Goal: Task Accomplishment & Management: Manage account settings

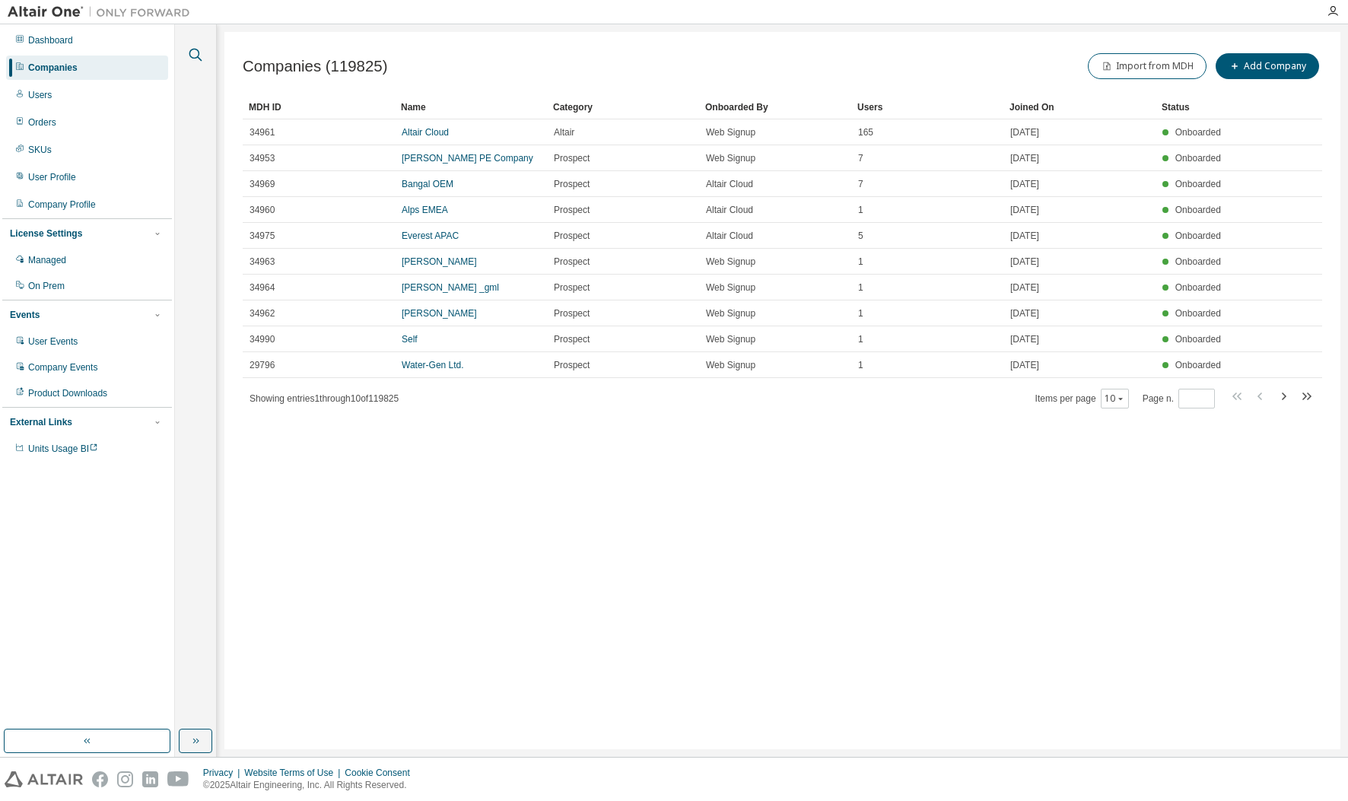
click at [205, 58] on button "button" at bounding box center [196, 55] width 20 height 20
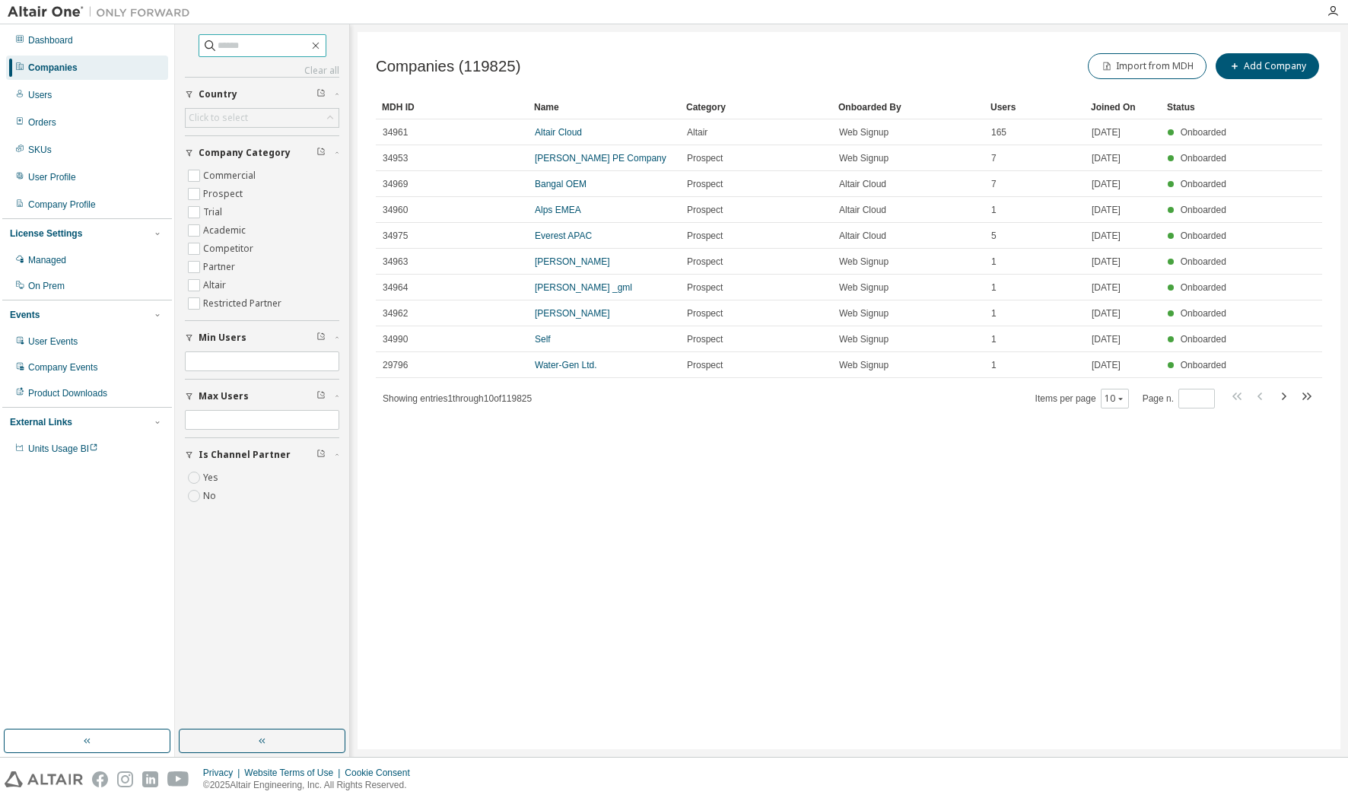
click at [252, 37] on span at bounding box center [263, 45] width 128 height 23
click at [247, 45] on input "text" at bounding box center [263, 45] width 91 height 15
click at [237, 52] on input "text" at bounding box center [263, 45] width 91 height 15
paste input "**********"
type input "**********"
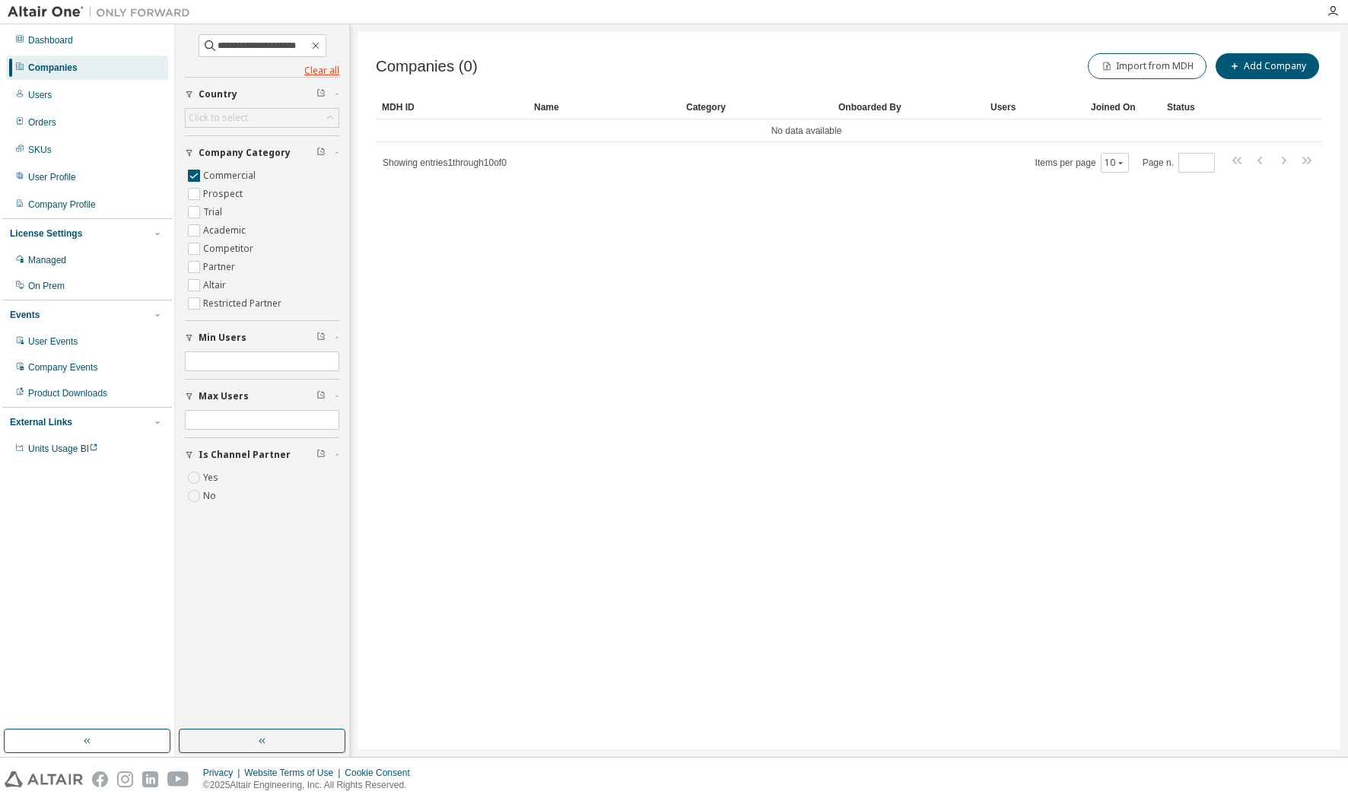
click at [324, 68] on link "Clear all" at bounding box center [262, 71] width 154 height 12
click at [303, 41] on input "**********" at bounding box center [263, 45] width 91 height 15
click at [67, 43] on div "Dashboard" at bounding box center [50, 40] width 45 height 12
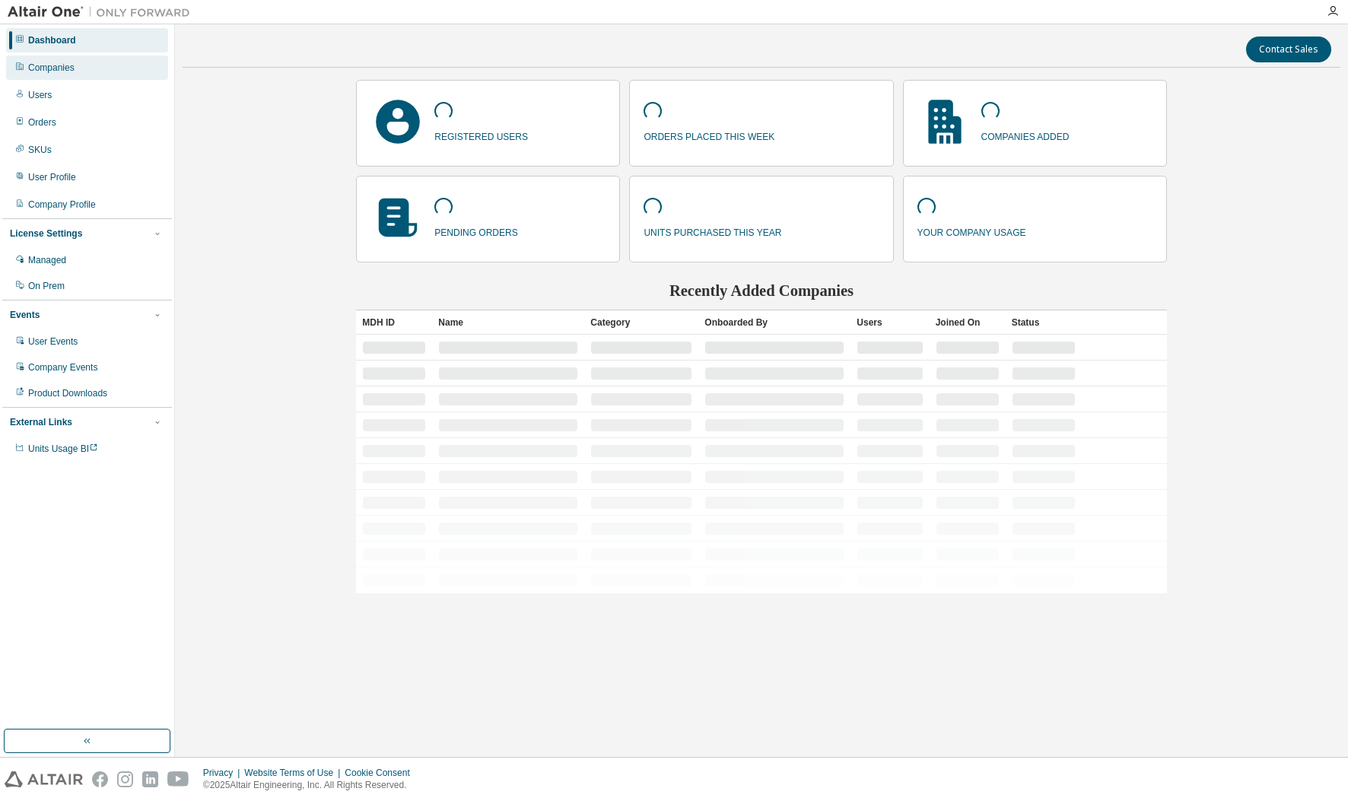
click at [65, 68] on div "Companies" at bounding box center [51, 68] width 46 height 12
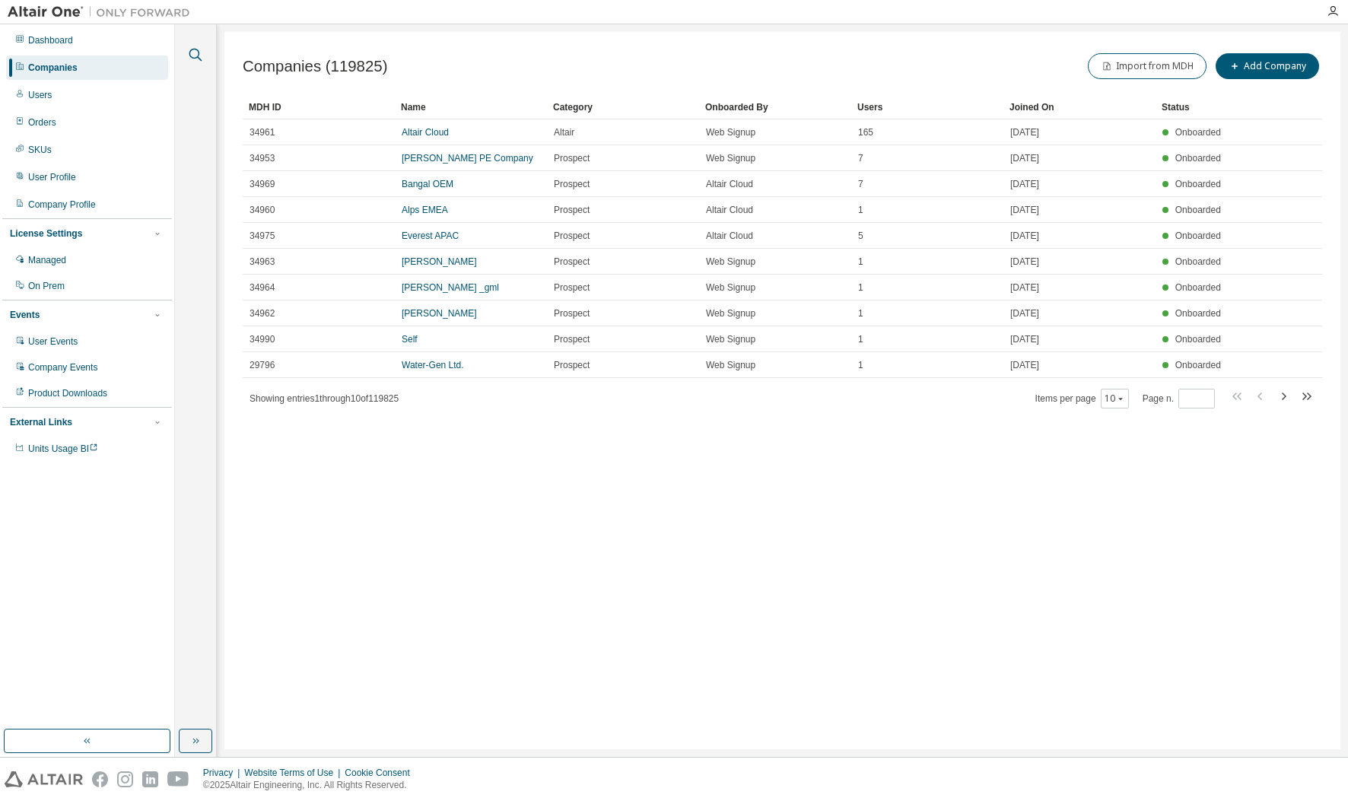
click at [190, 60] on icon "button" at bounding box center [195, 55] width 18 height 18
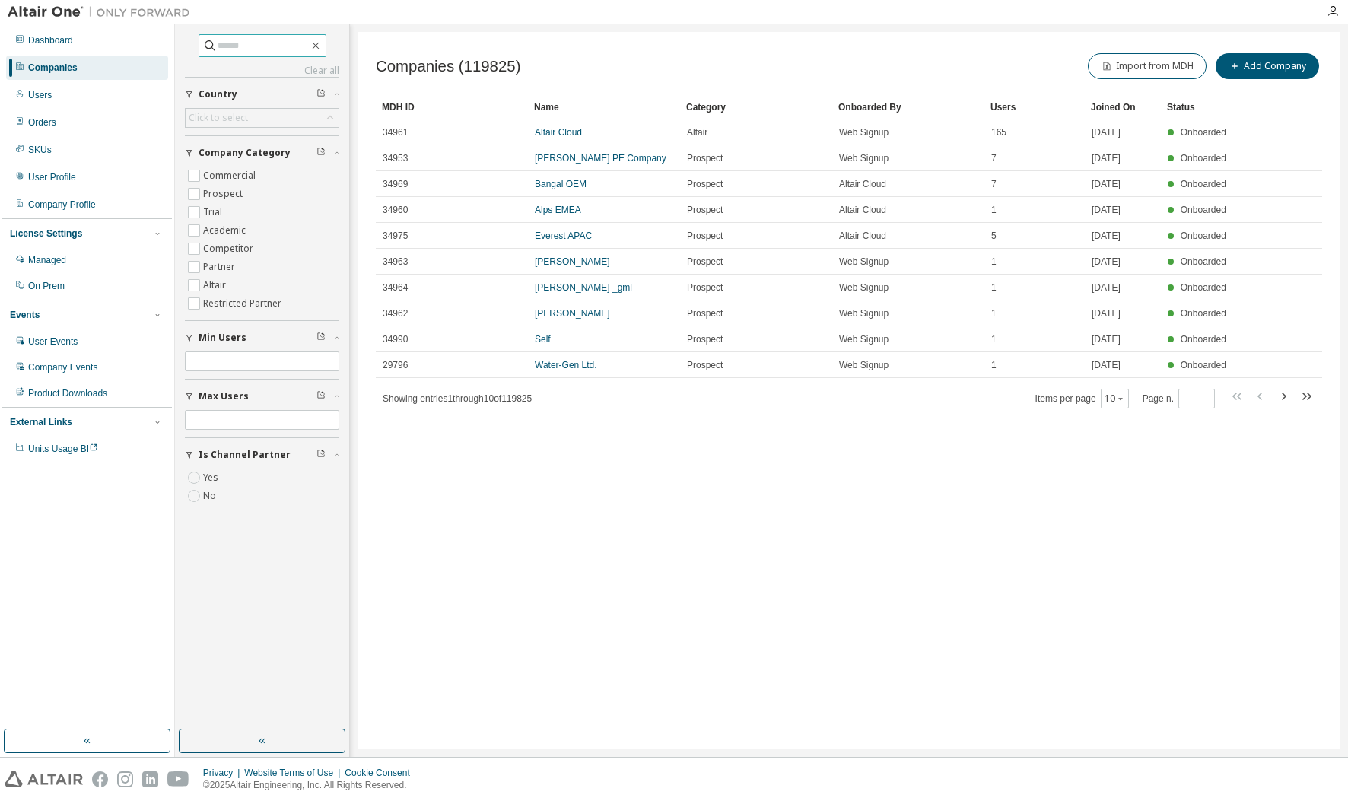
click at [234, 43] on input "text" at bounding box center [263, 45] width 91 height 15
type input "******"
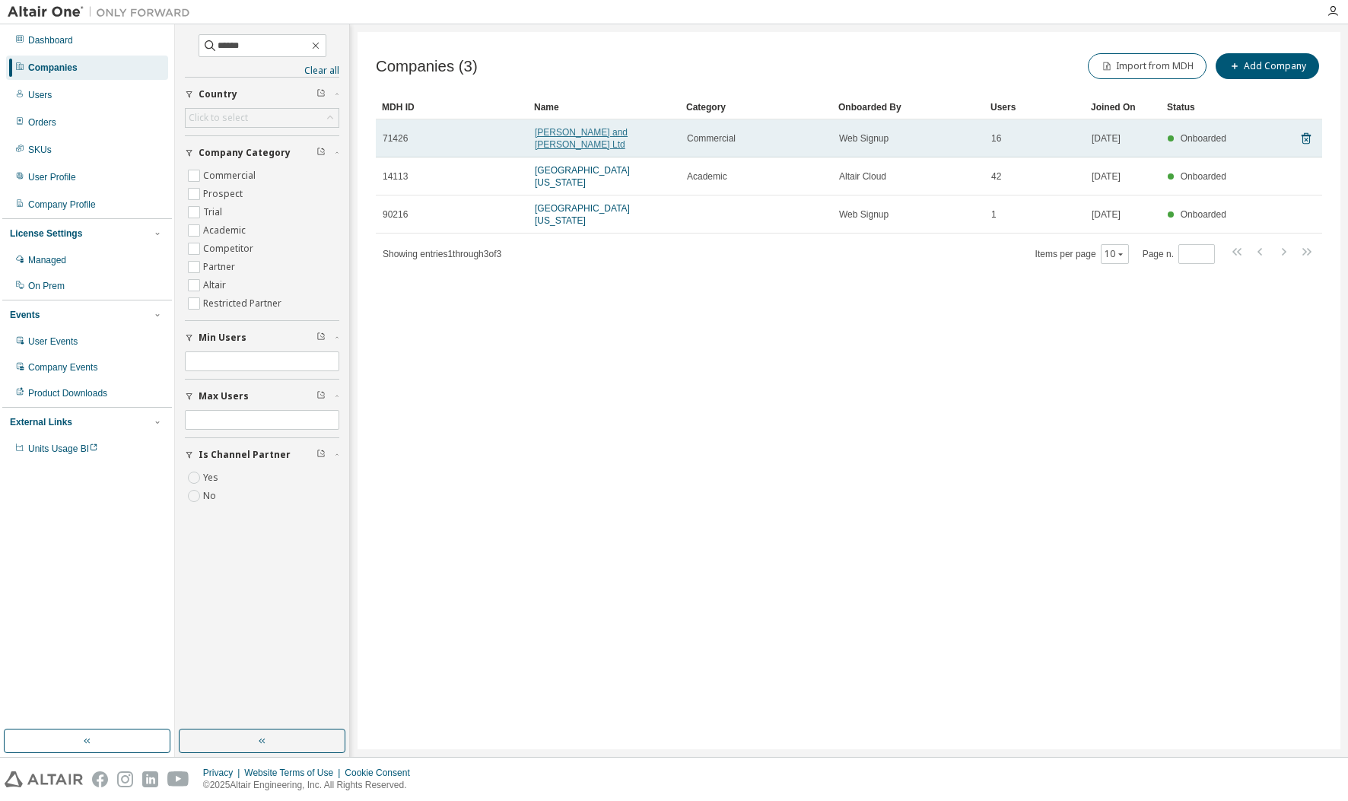
click at [589, 131] on link "[PERSON_NAME] and [PERSON_NAME] Ltd" at bounding box center [581, 138] width 93 height 23
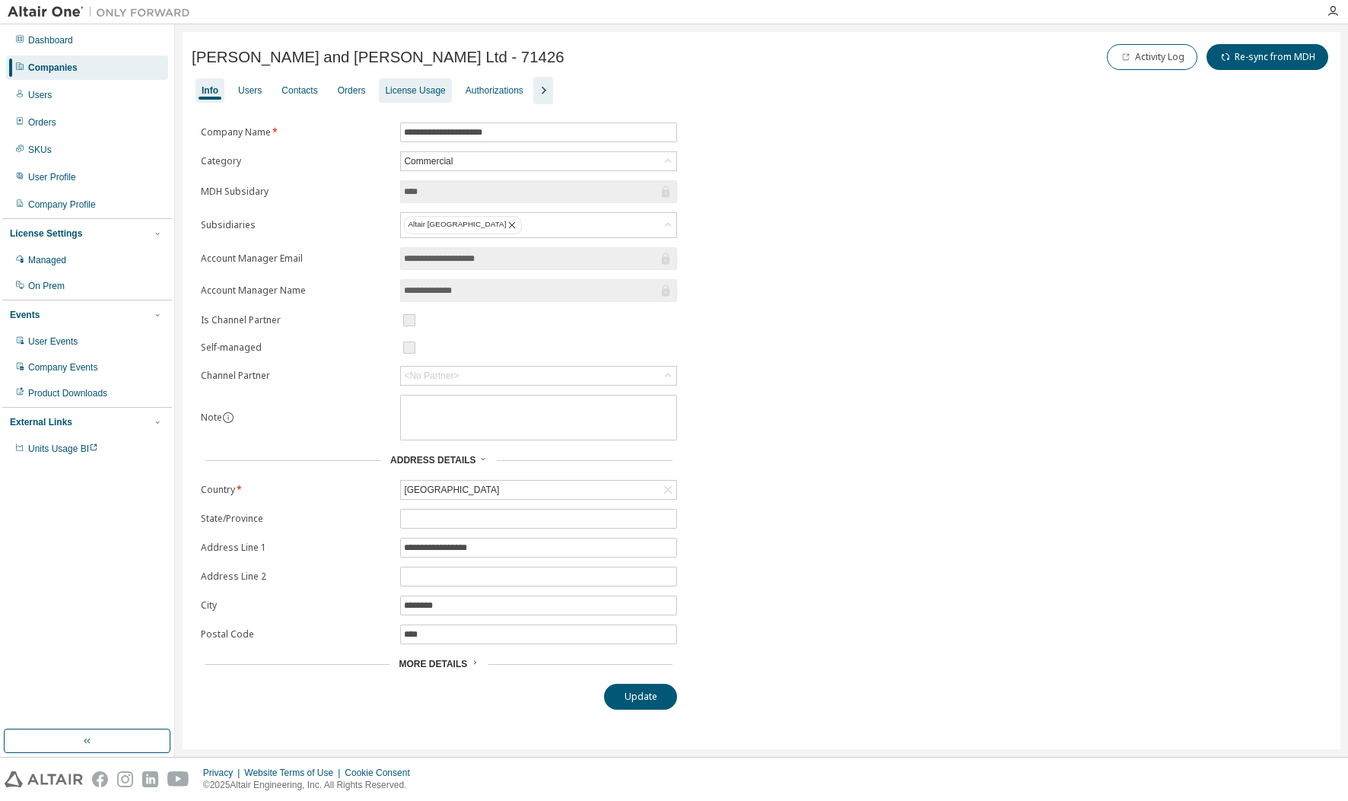
click at [402, 95] on div "License Usage" at bounding box center [415, 90] width 60 height 12
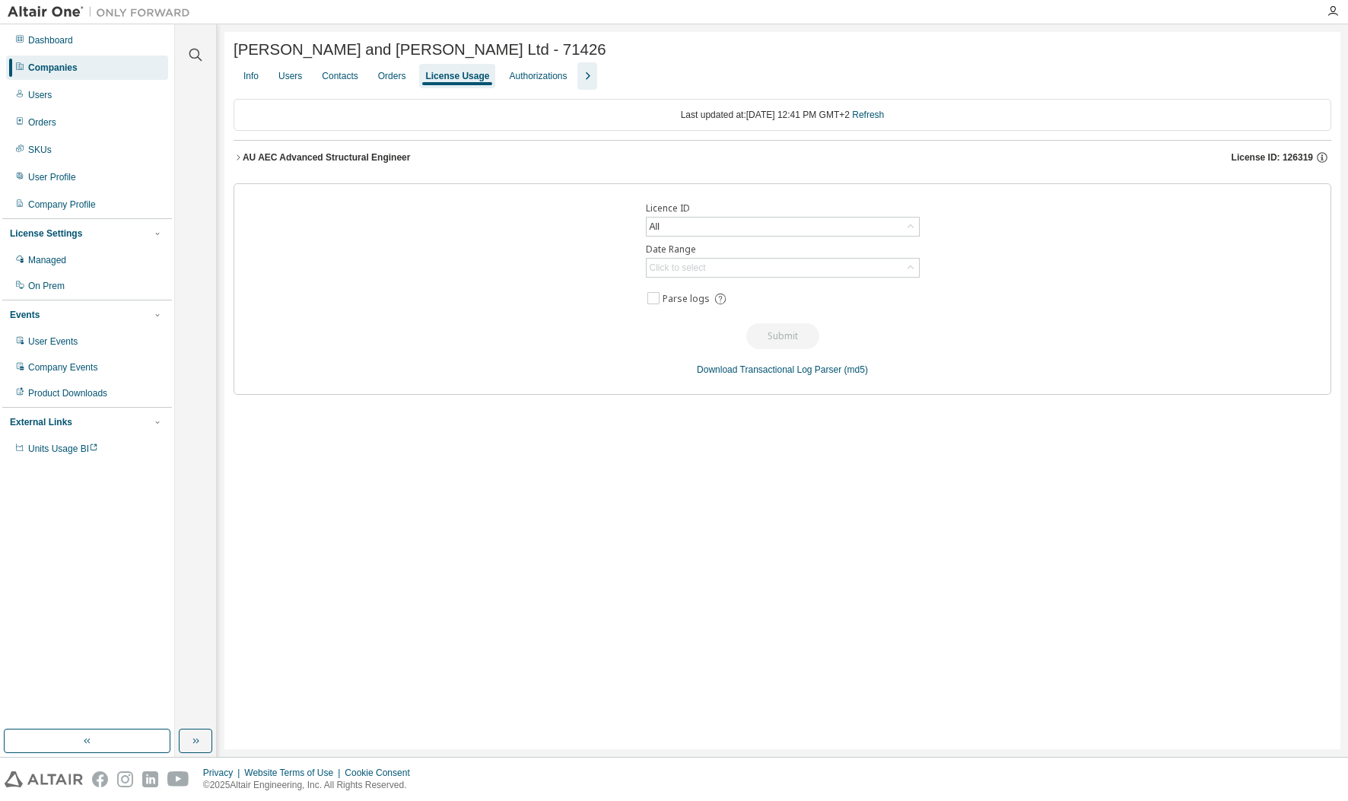
click at [314, 164] on div "AU AEC Advanced Structural Engineer" at bounding box center [327, 157] width 168 height 12
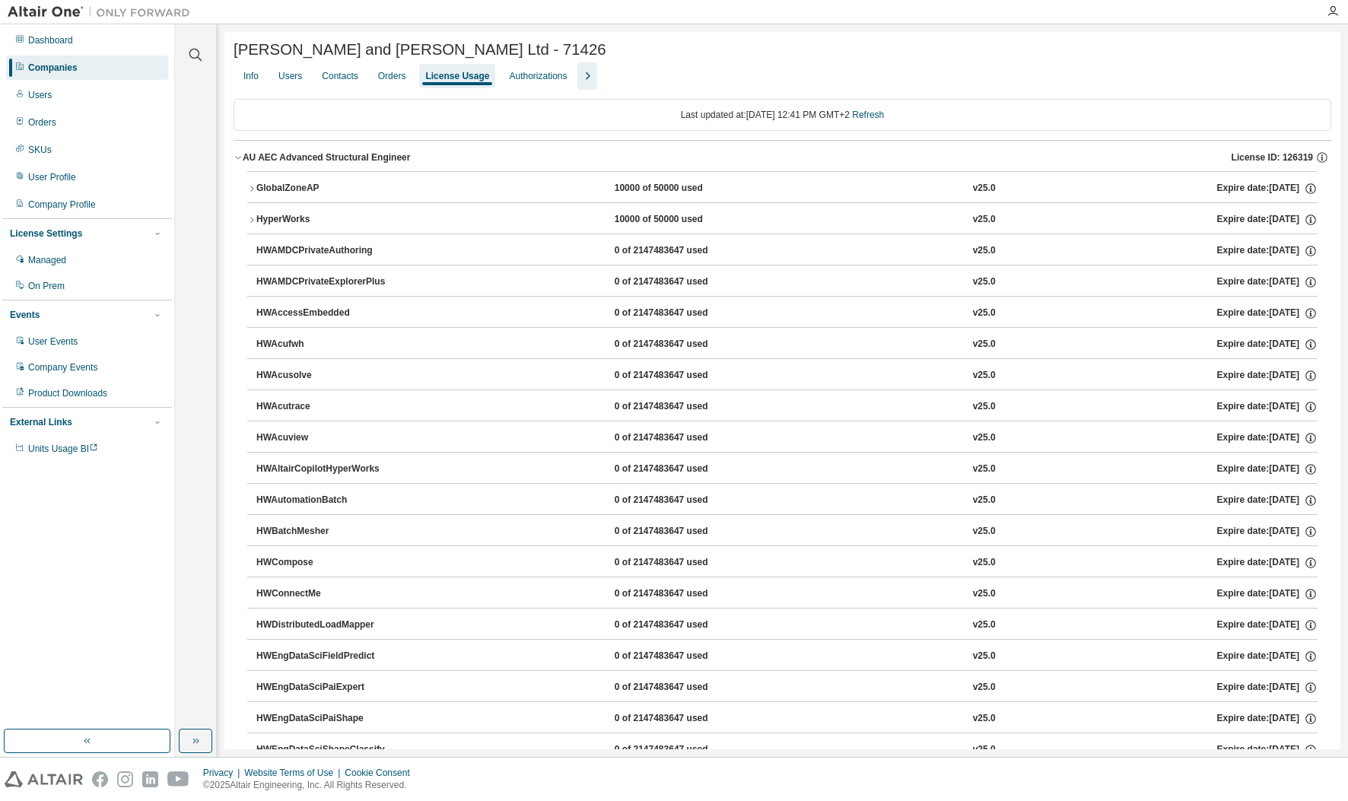
click at [306, 227] on div "HyperWorks" at bounding box center [324, 220] width 137 height 14
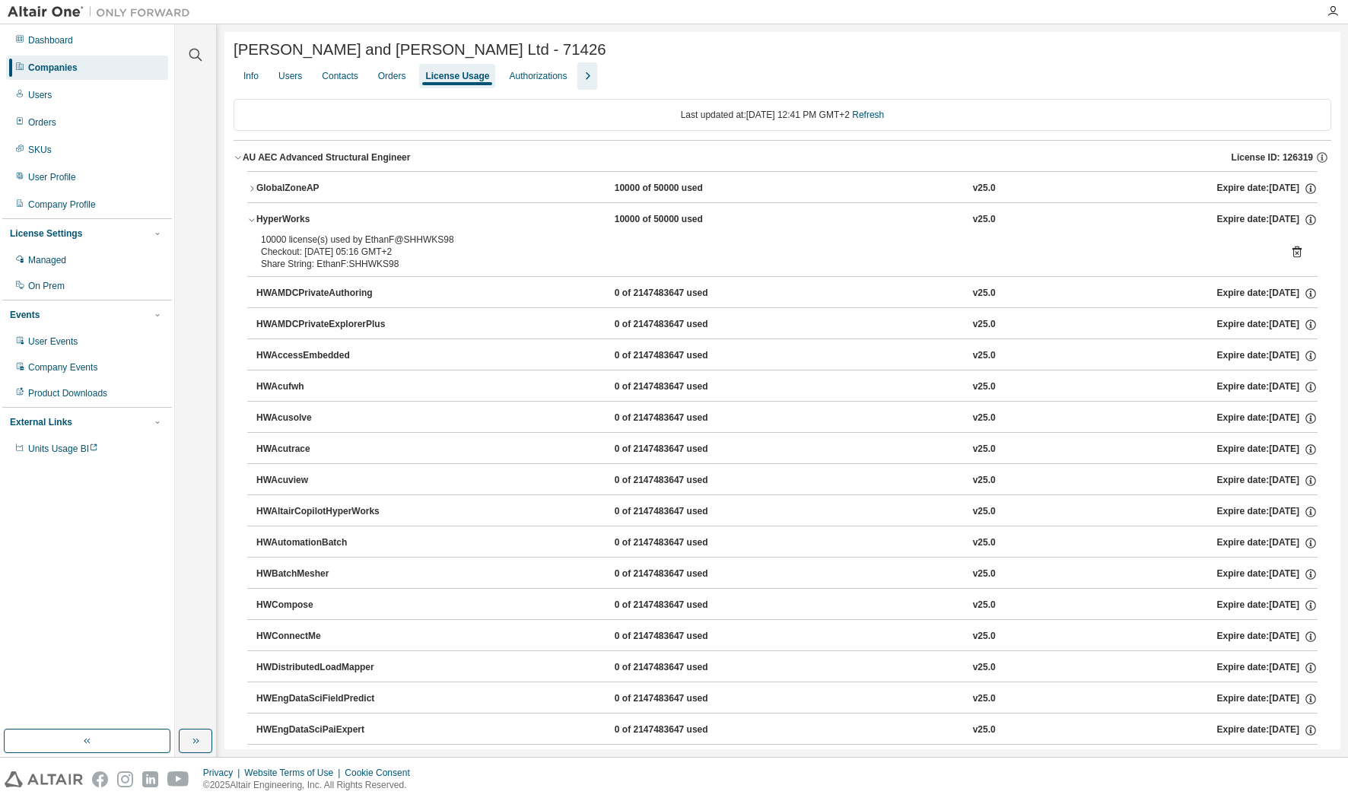
click at [306, 227] on div "HyperWorks" at bounding box center [324, 220] width 137 height 14
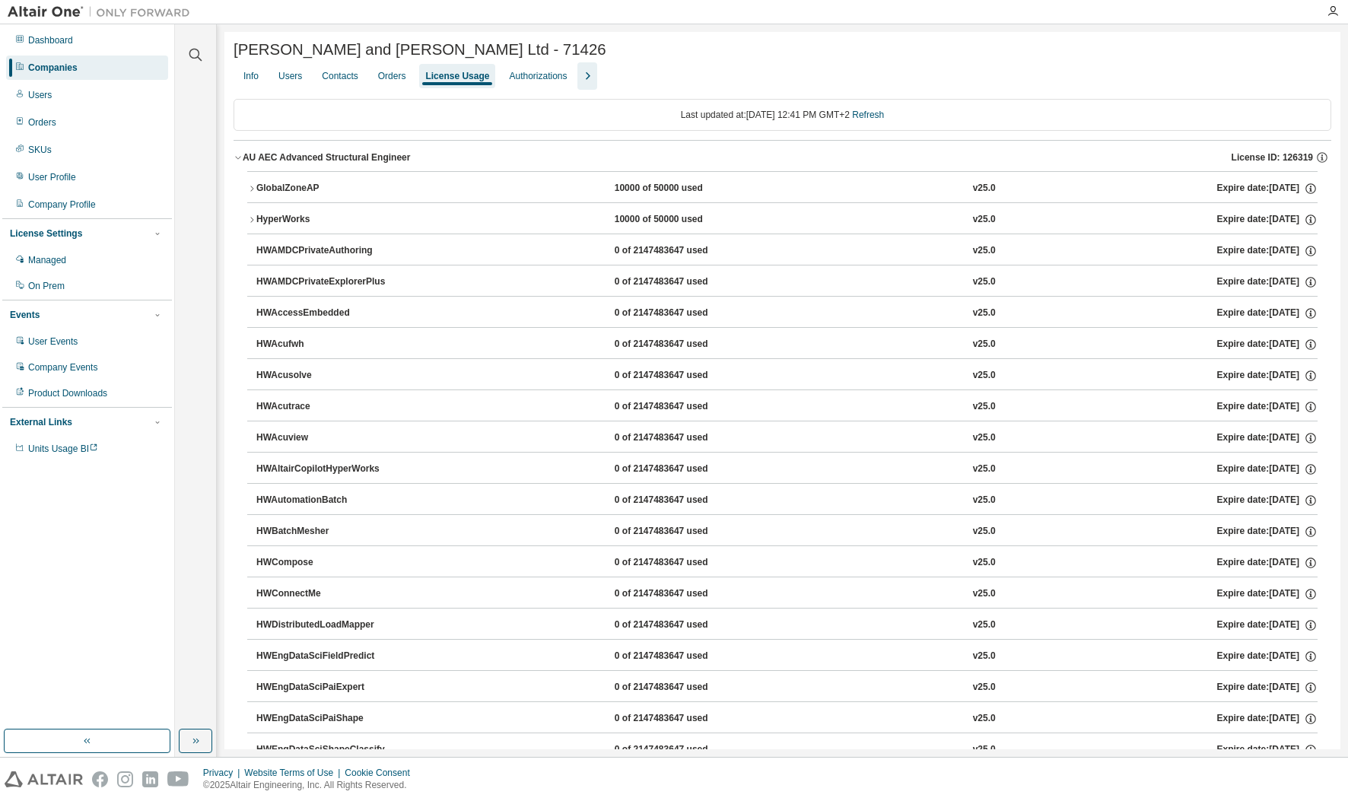
click at [291, 194] on div "GlobalZoneAP" at bounding box center [324, 189] width 137 height 14
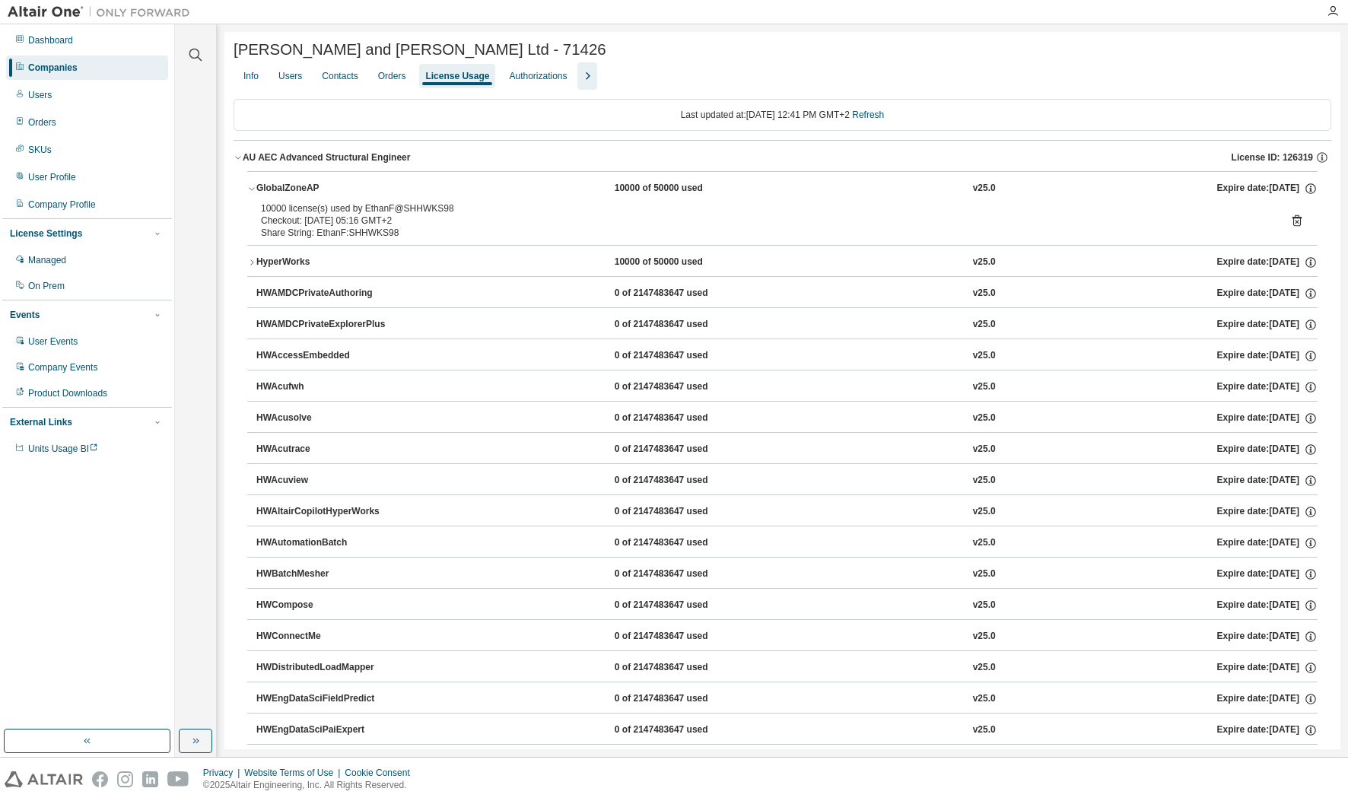
click at [291, 194] on div "GlobalZoneAP" at bounding box center [324, 189] width 137 height 14
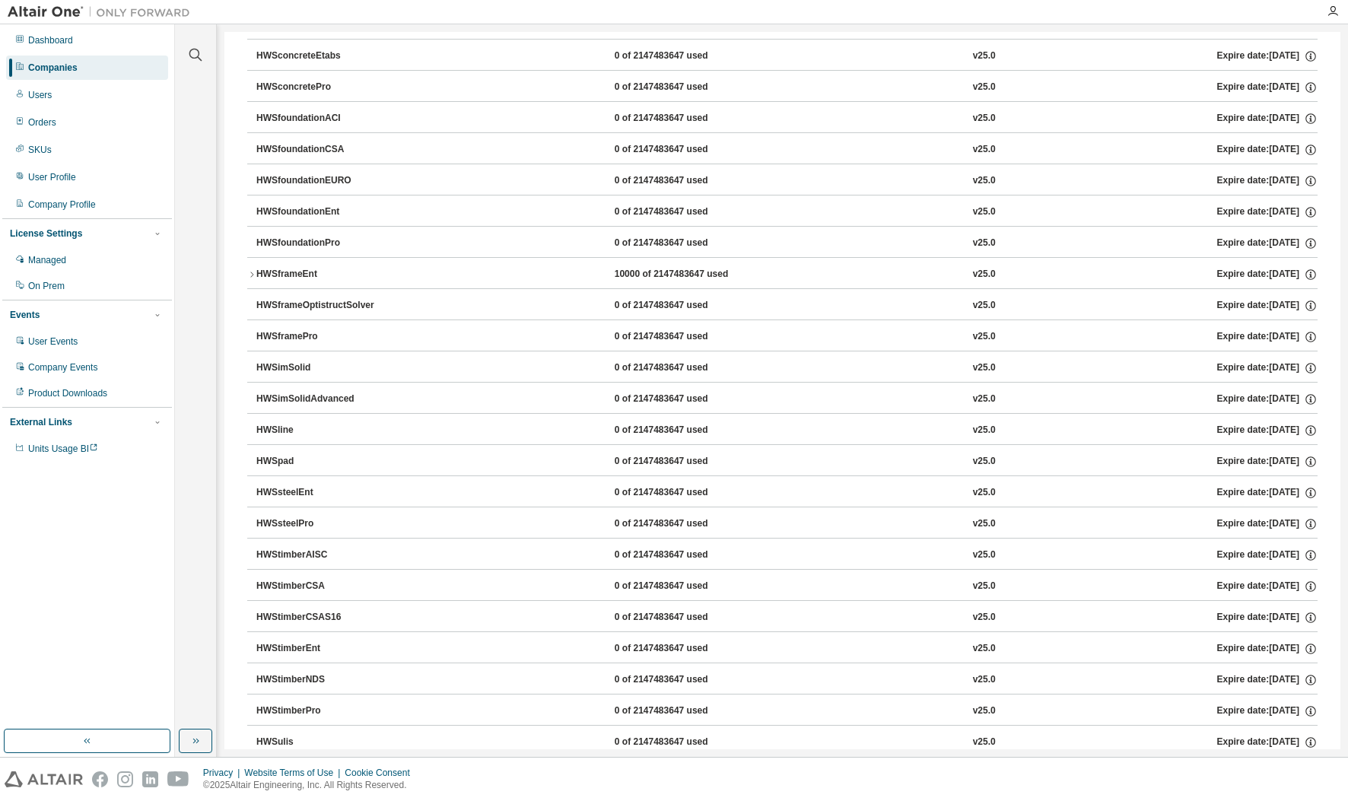
scroll to position [2511, 0]
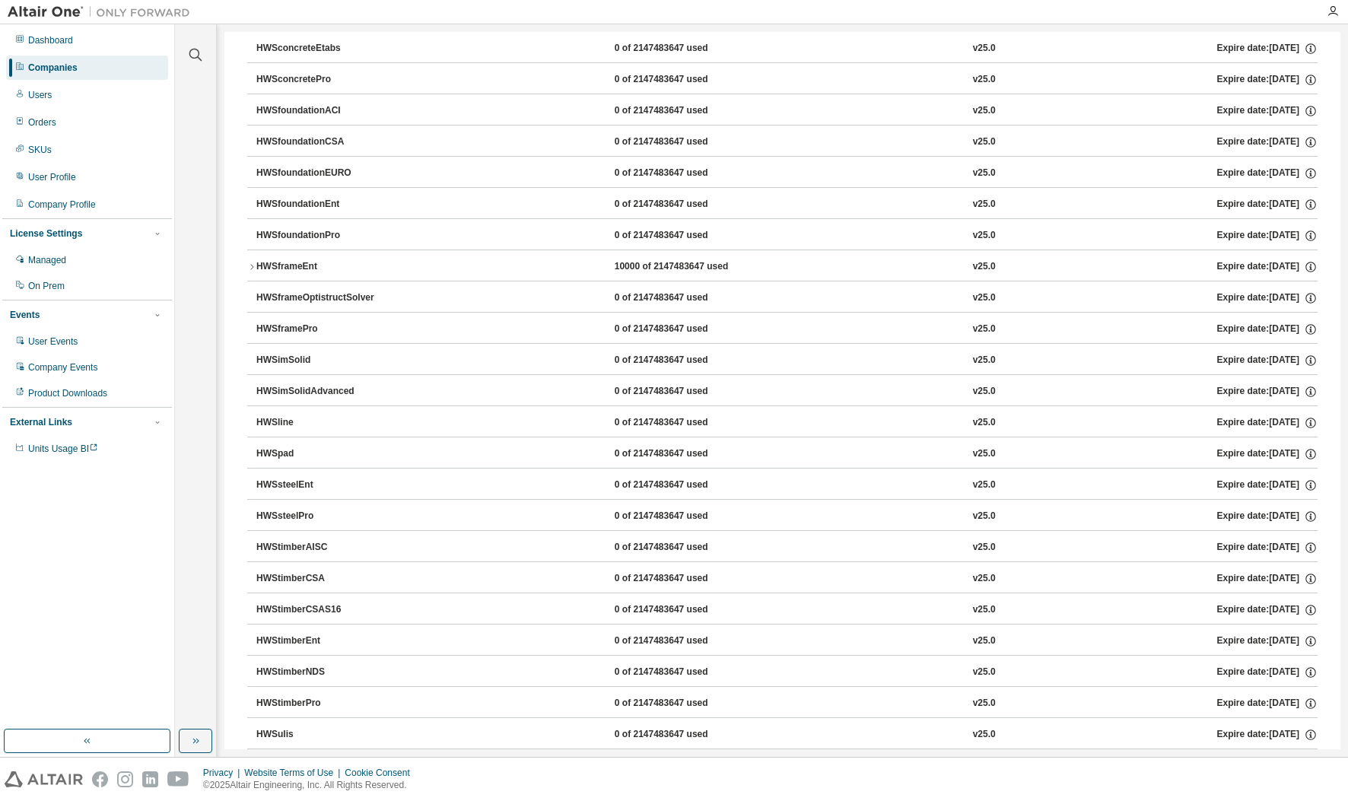
click at [285, 274] on div "HWSframeEnt" at bounding box center [324, 267] width 137 height 14
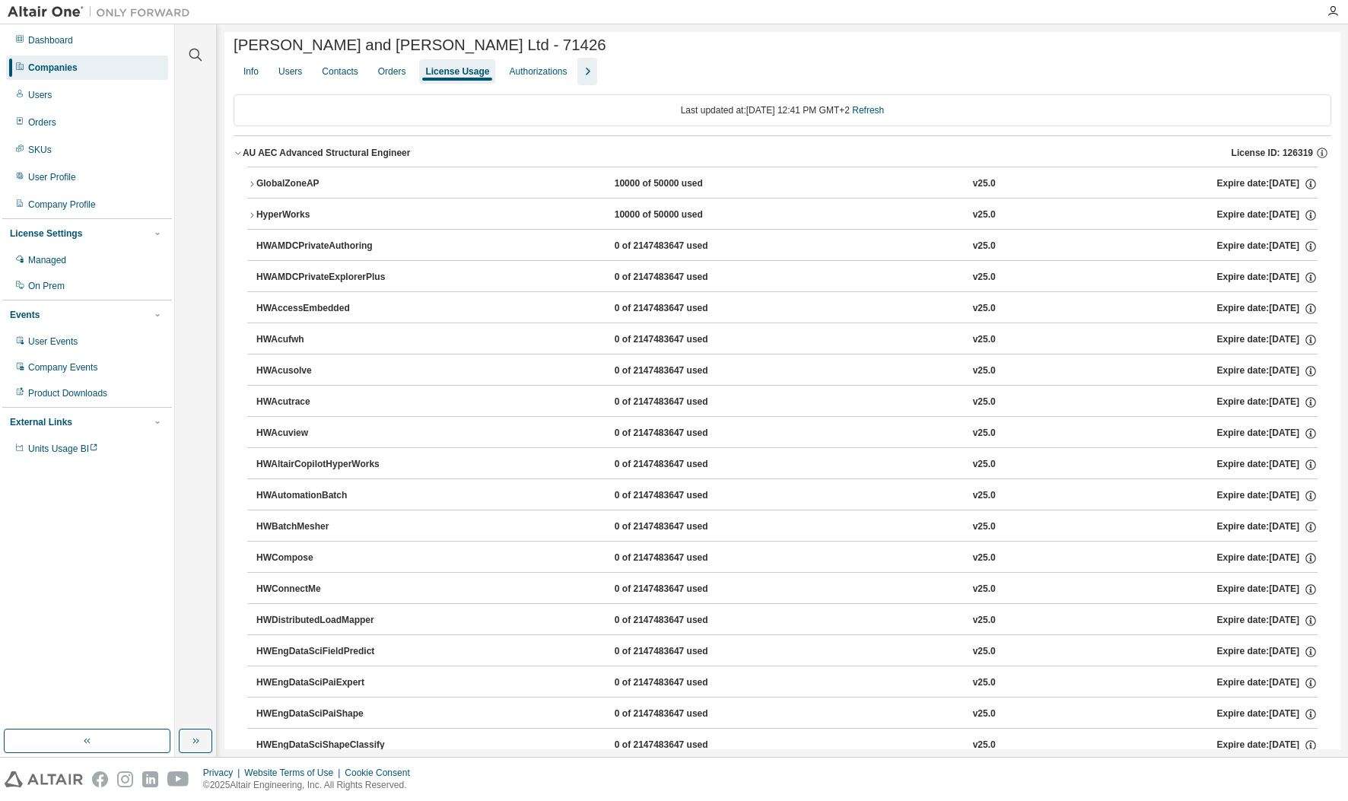
scroll to position [0, 0]
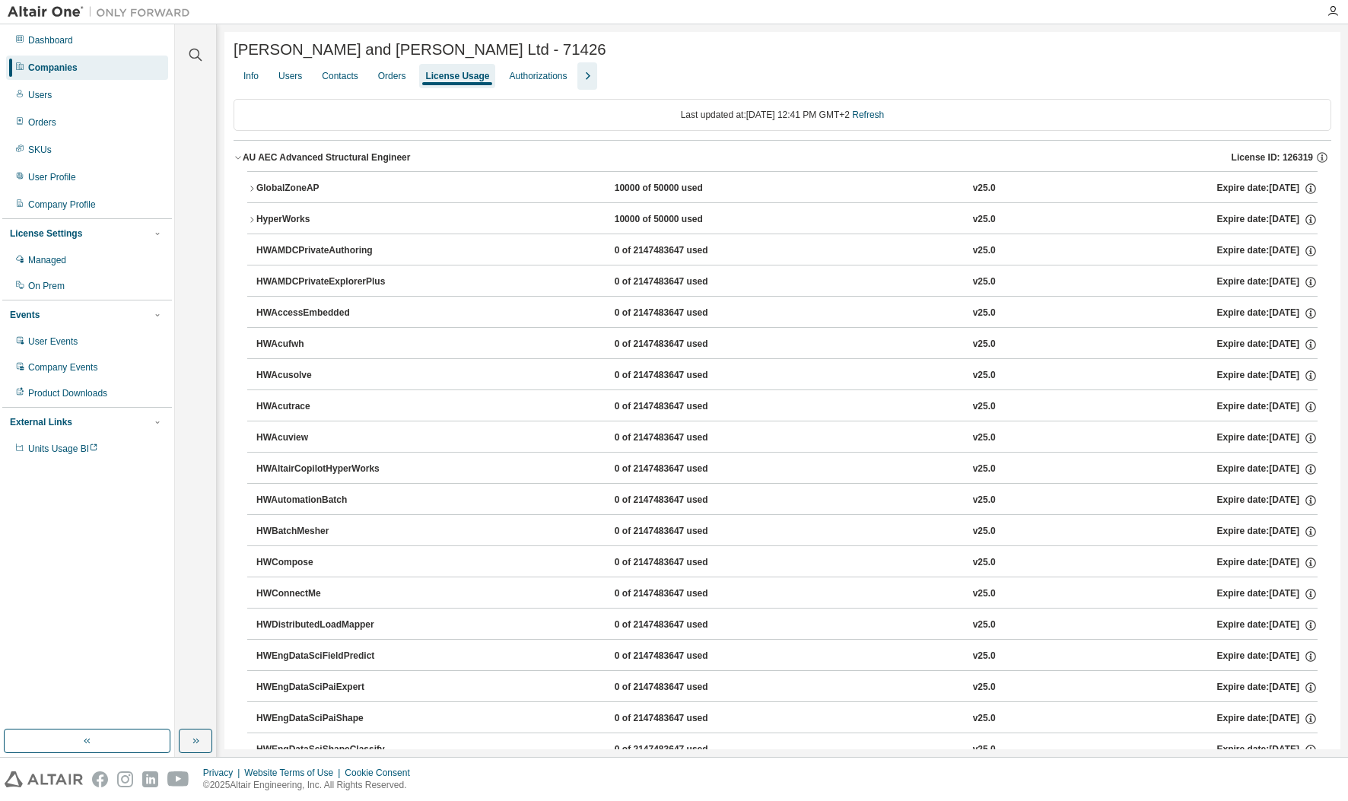
click at [379, 163] on div "AU AEC Advanced Structural Engineer" at bounding box center [327, 157] width 168 height 12
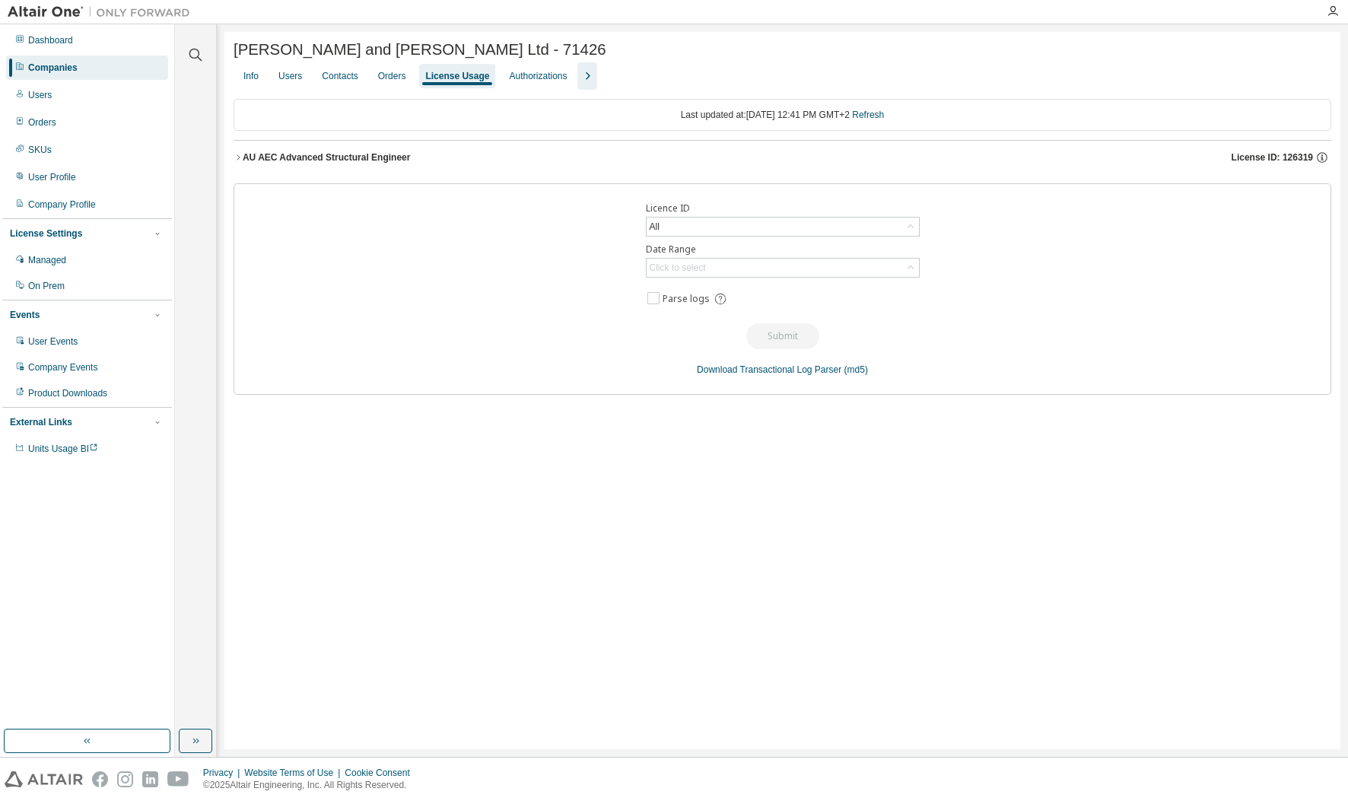
click at [379, 163] on div "AU AEC Advanced Structural Engineer" at bounding box center [327, 157] width 168 height 12
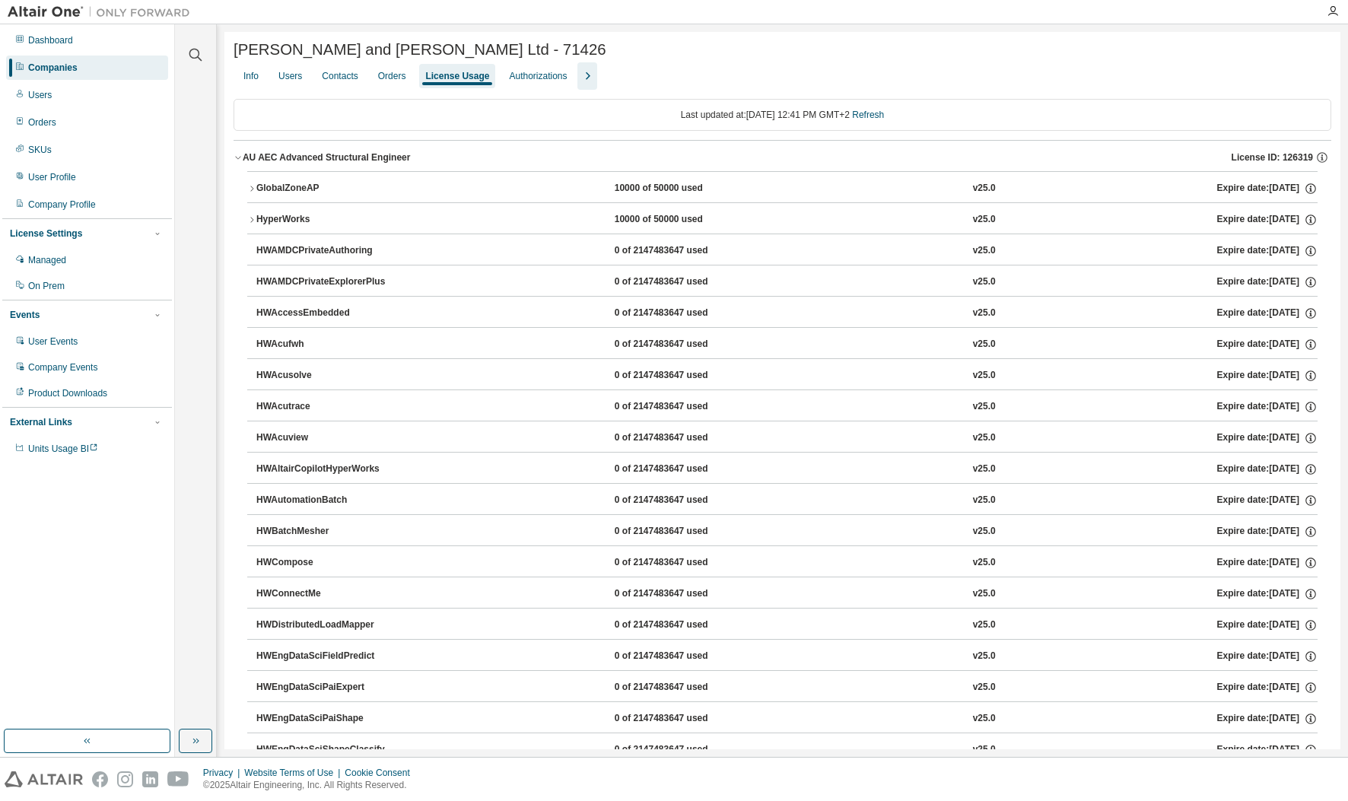
click at [341, 154] on button "AU AEC Advanced Structural Engineer License ID: 126319" at bounding box center [783, 157] width 1098 height 33
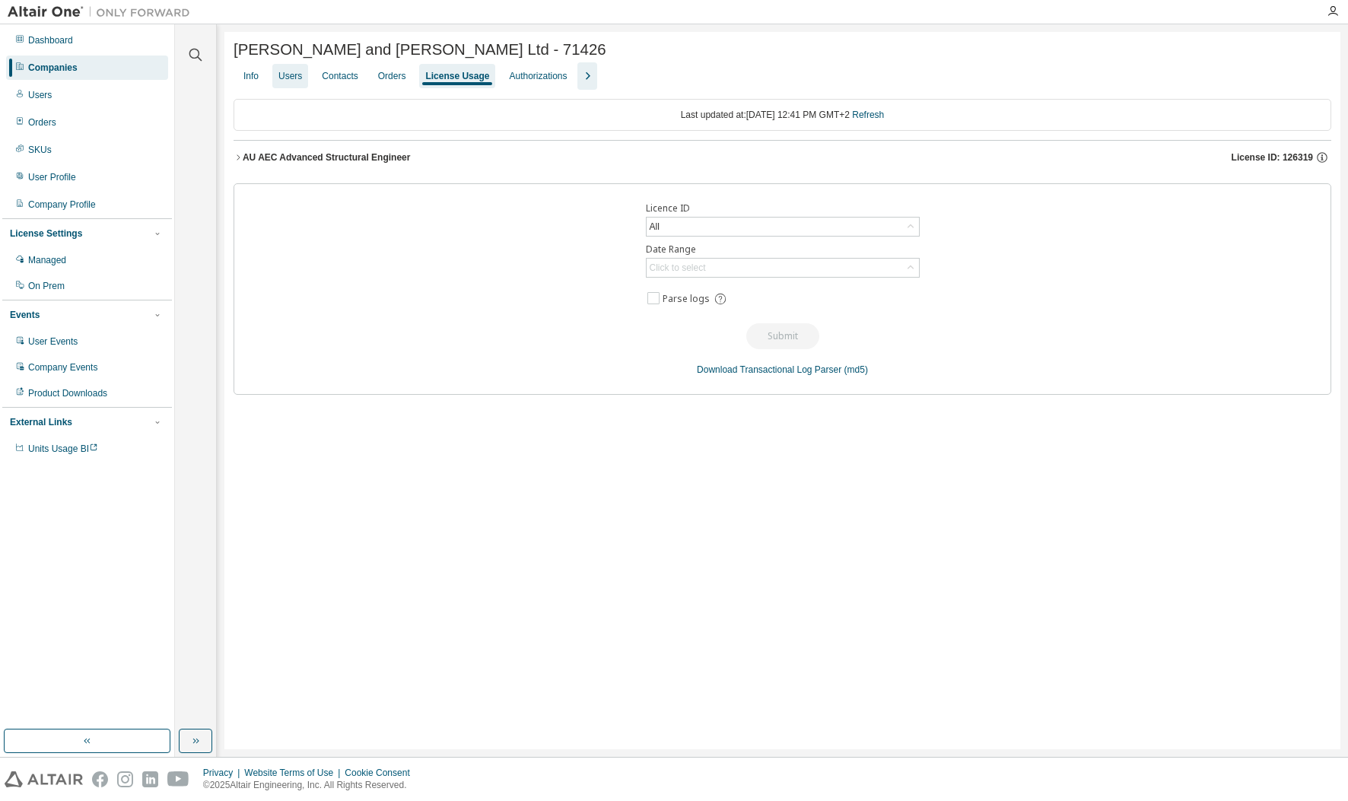
click at [290, 81] on div "Users" at bounding box center [290, 76] width 24 height 12
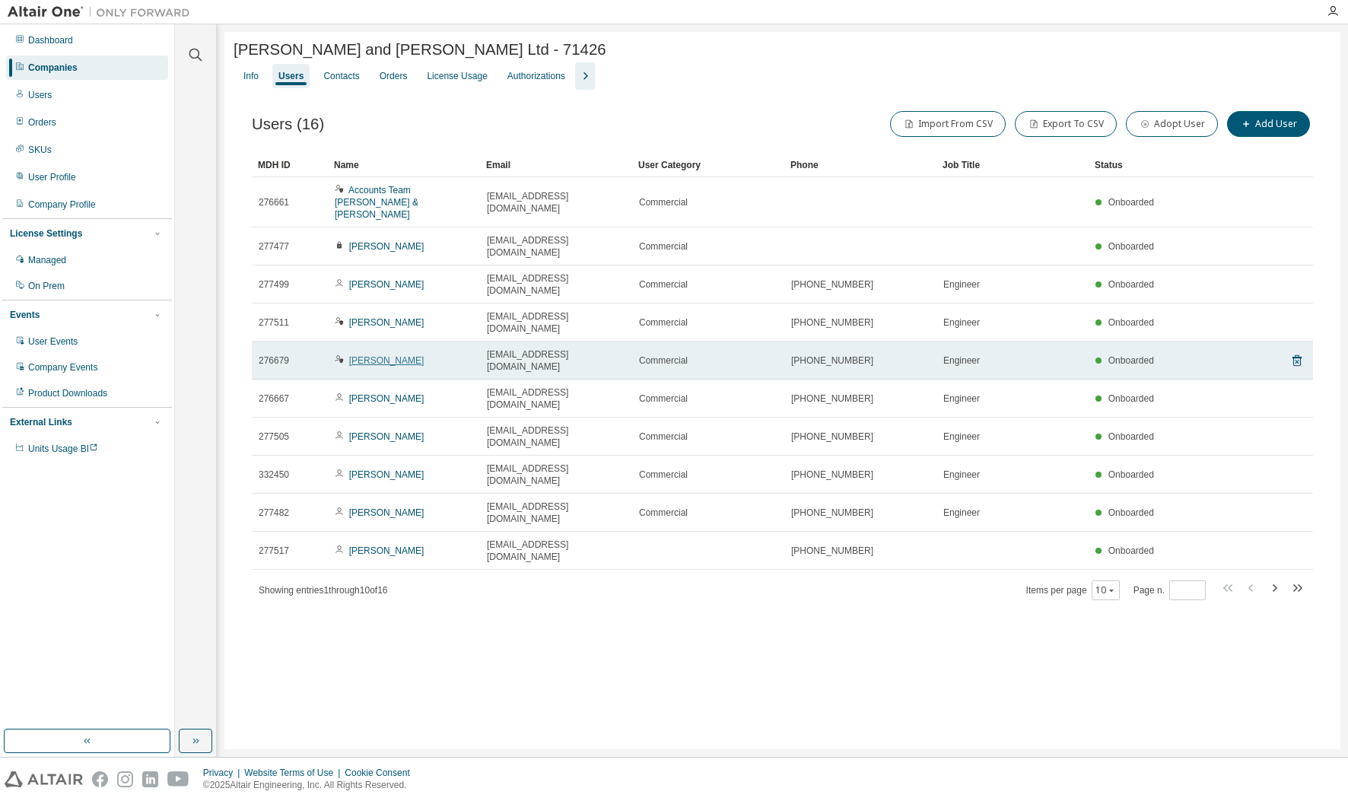
click at [388, 355] on link "[PERSON_NAME]" at bounding box center [386, 360] width 75 height 11
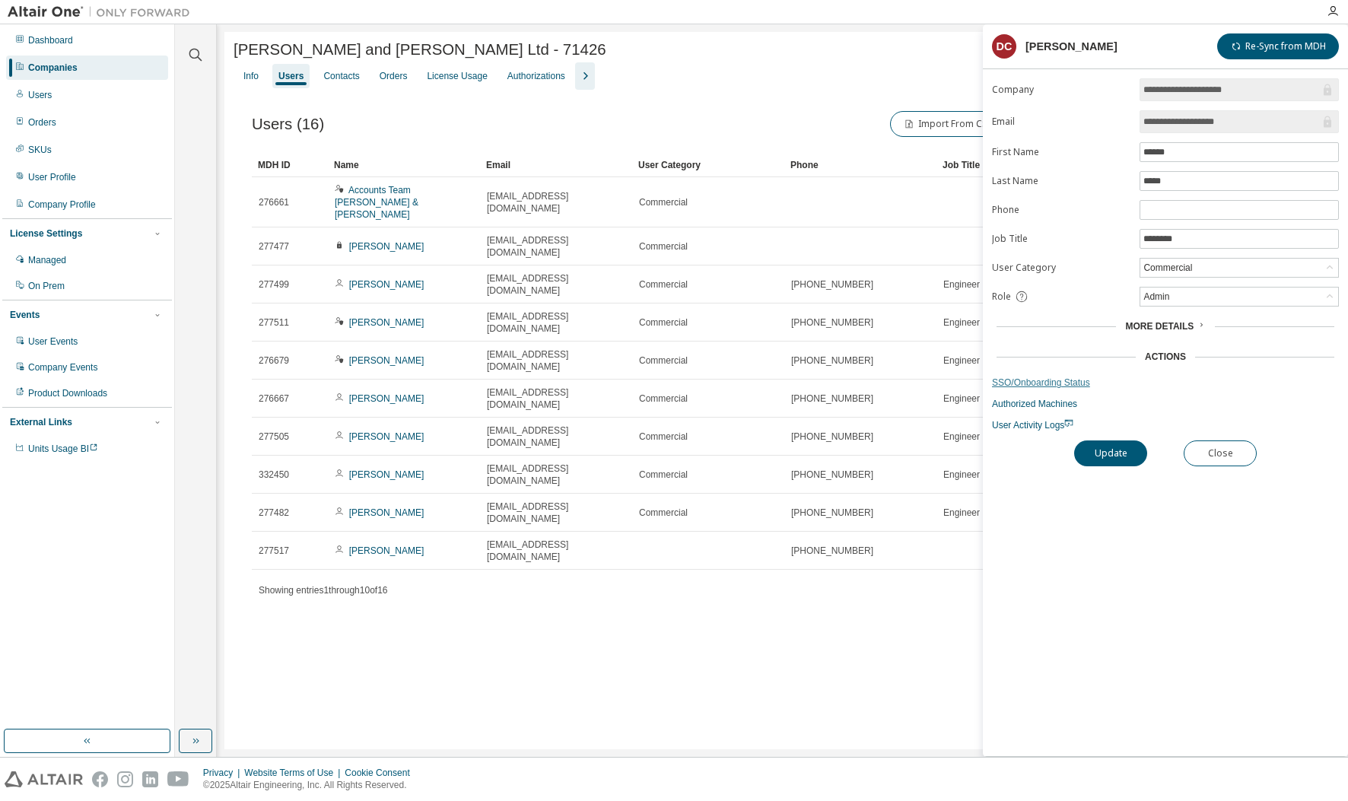
click at [1054, 386] on link "SSO/Onboarding Status" at bounding box center [1165, 383] width 347 height 12
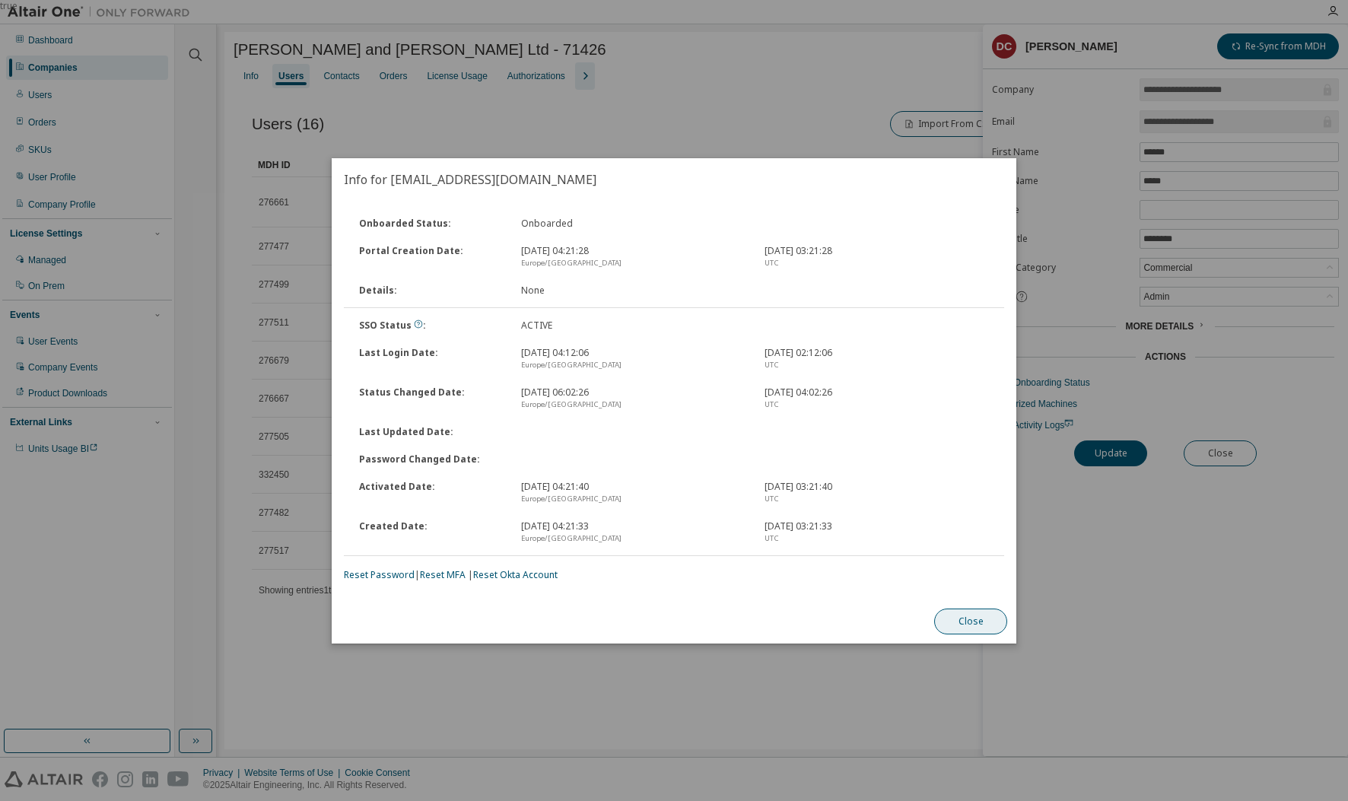
click at [989, 626] on button "Close" at bounding box center [970, 622] width 73 height 26
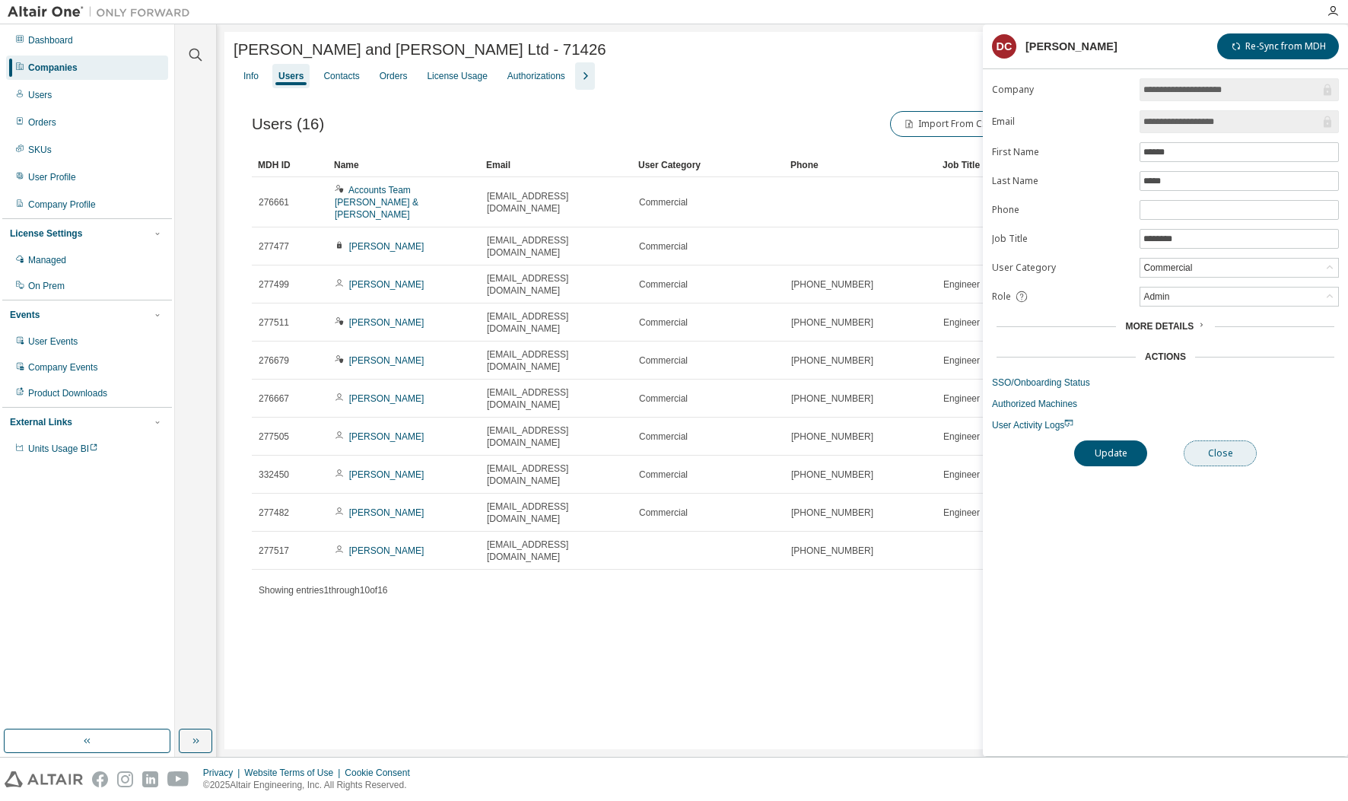
click at [1234, 463] on button "Close" at bounding box center [1220, 454] width 73 height 26
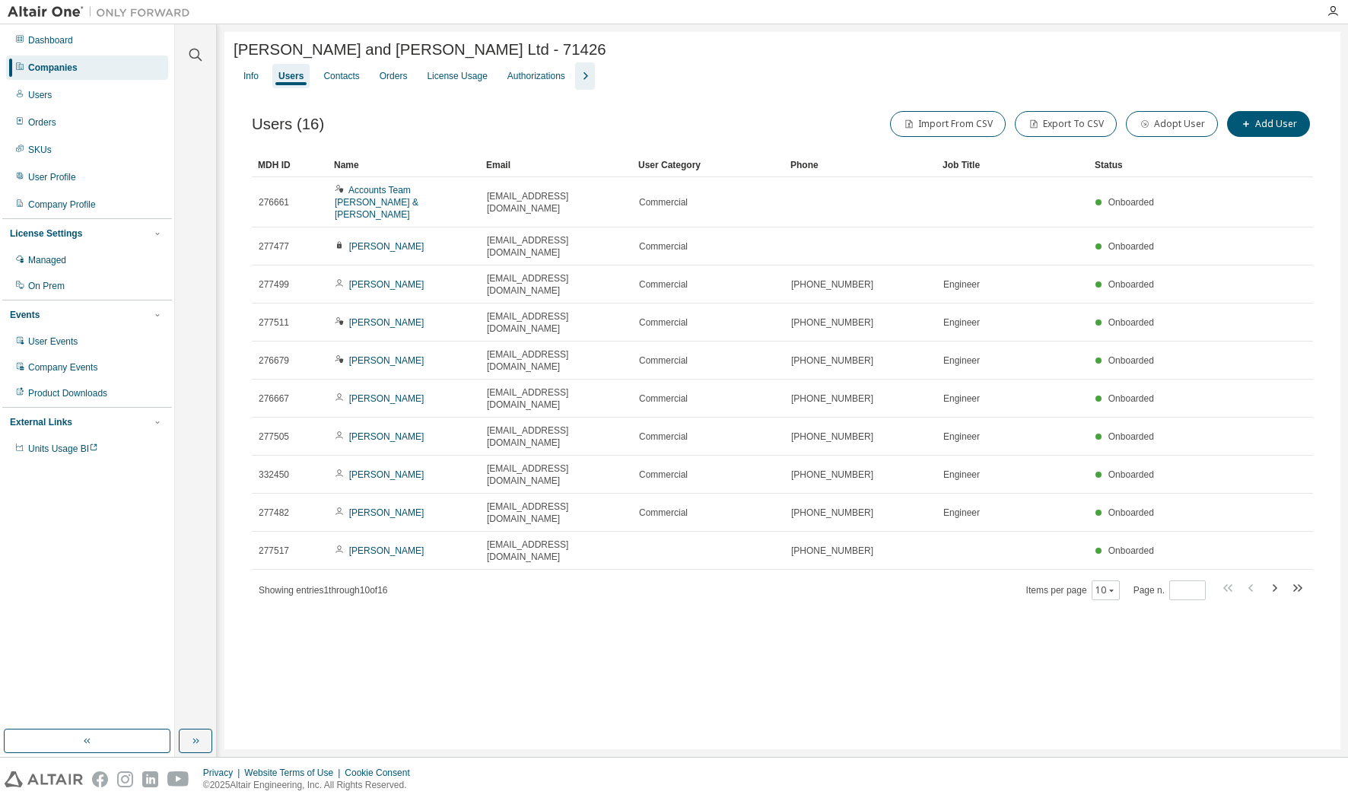
click at [608, 87] on div "Info Users Contacts Orders License Usage Authorizations" at bounding box center [783, 75] width 1098 height 27
click at [594, 85] on icon "button" at bounding box center [585, 76] width 18 height 18
click at [640, 81] on div "License Priority" at bounding box center [616, 76] width 62 height 12
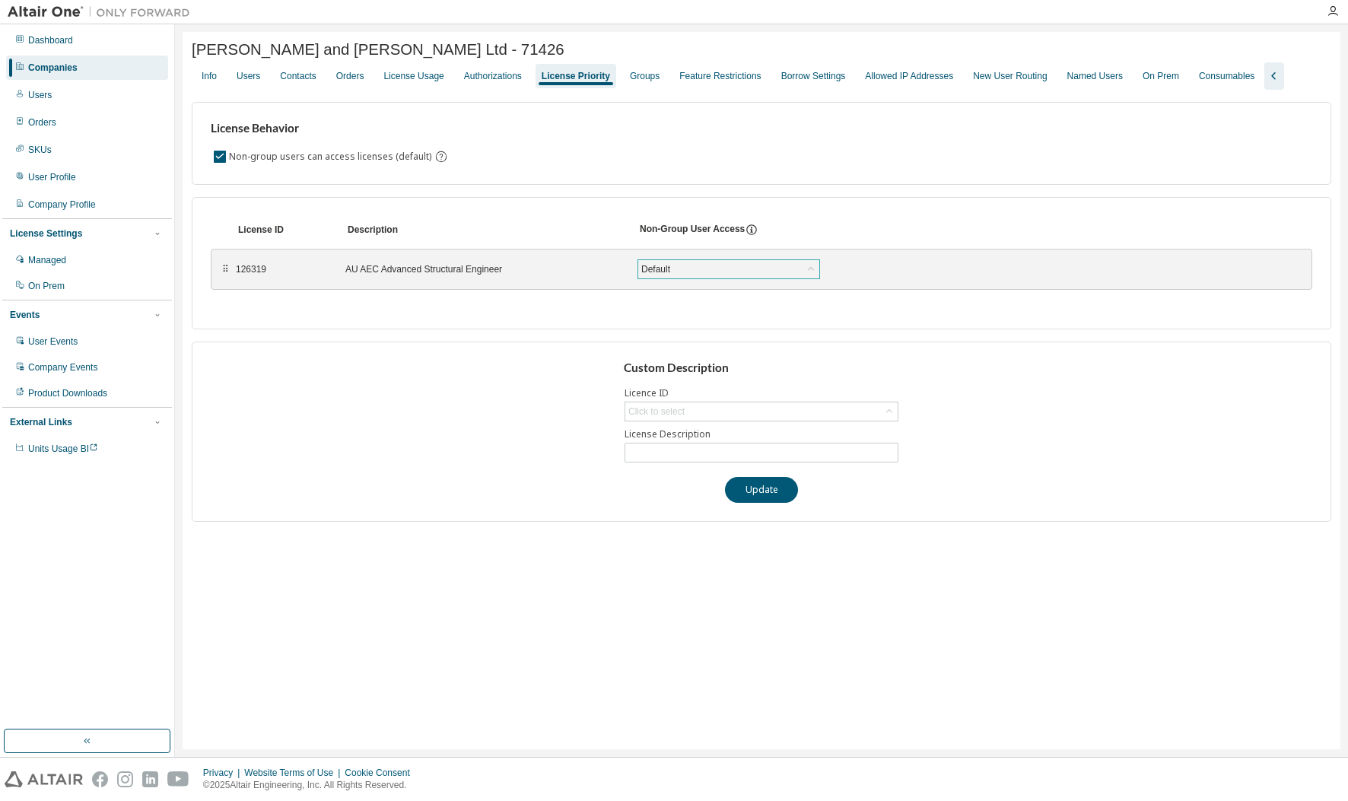
click at [671, 276] on div "Default" at bounding box center [655, 269] width 33 height 17
click at [881, 196] on div "License Behavior Non-group users can access licenses (default) License ID Descr…" at bounding box center [762, 306] width 1140 height 432
click at [701, 426] on div "Custom Description Licence ID Click to select License Description Update" at bounding box center [762, 432] width 1140 height 180
click at [708, 418] on div "Click to select" at bounding box center [761, 411] width 272 height 18
